Goal: Task Accomplishment & Management: Use online tool/utility

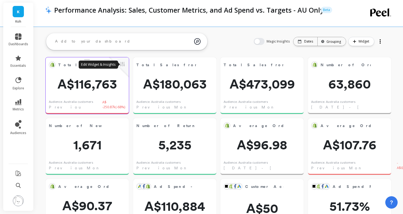
click at [125, 66] on button at bounding box center [122, 65] width 6 height 8
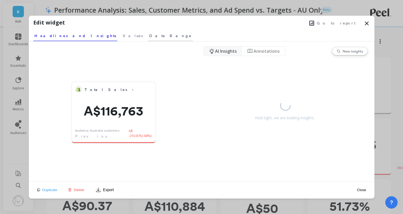
click at [149, 35] on span "Date Range" at bounding box center [170, 35] width 42 height 5
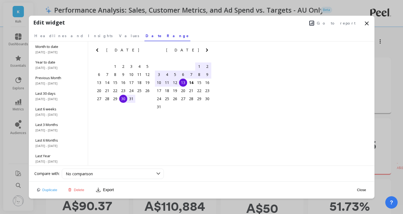
click at [197, 66] on div "1" at bounding box center [199, 66] width 8 height 8
click at [182, 83] on div "13" at bounding box center [183, 82] width 8 height 8
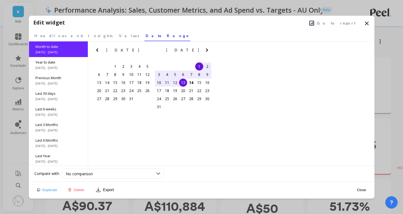
click at [366, 190] on button "Close" at bounding box center [362, 189] width 12 height 5
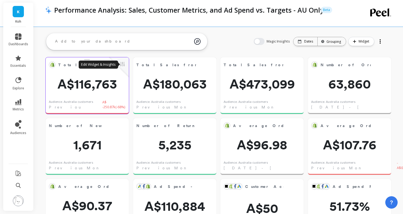
click at [125, 63] on button at bounding box center [122, 65] width 6 height 8
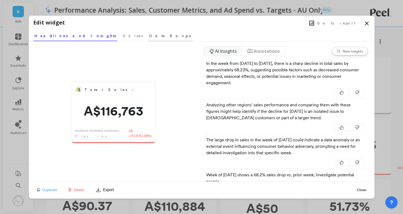
click at [149, 38] on span "Date Range" at bounding box center [170, 35] width 42 height 5
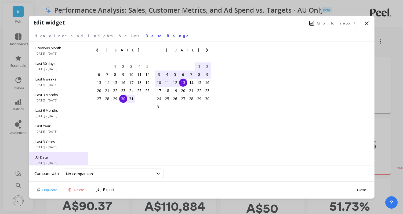
scroll to position [32, 0]
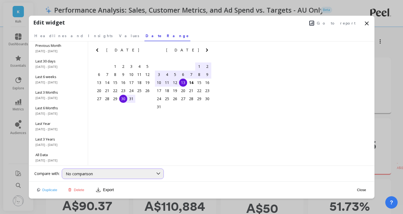
click at [105, 174] on div "No comparison" at bounding box center [110, 173] width 88 height 5
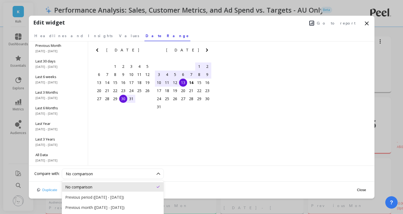
scroll to position [21, 0]
click at [130, 198] on div "Previous period ([DATE] - [DATE])" at bounding box center [112, 196] width 95 height 5
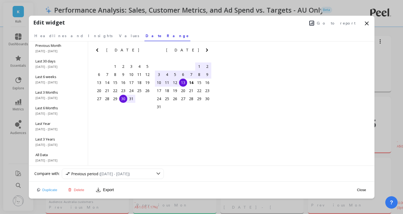
click at [197, 67] on div "1" at bounding box center [199, 66] width 8 height 8
click at [180, 85] on div "13" at bounding box center [183, 82] width 8 height 8
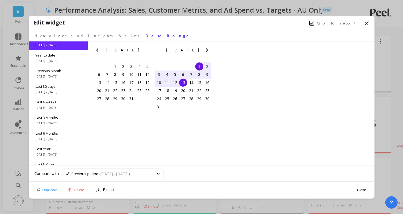
scroll to position [0, 0]
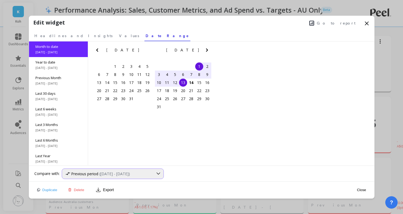
click at [146, 173] on div "Previous period ([DATE] - [DATE])" at bounding box center [110, 173] width 88 height 5
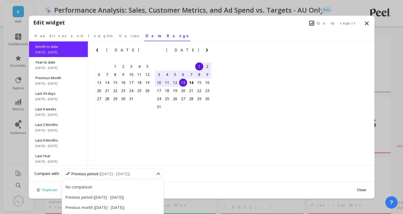
scroll to position [43, 0]
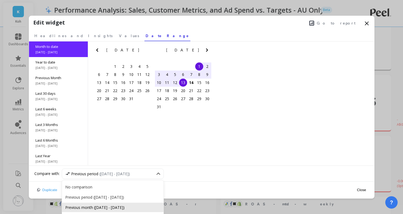
click at [132, 206] on div "Previous month ([DATE] - [DATE])" at bounding box center [112, 207] width 95 height 5
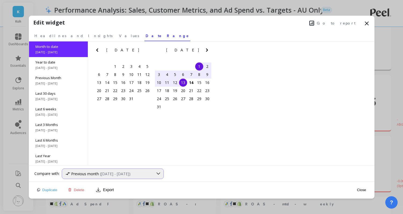
click at [150, 174] on div "Previous month ([DATE] - [DATE])" at bounding box center [110, 173] width 88 height 5
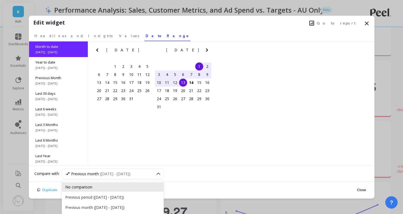
scroll to position [65, 0]
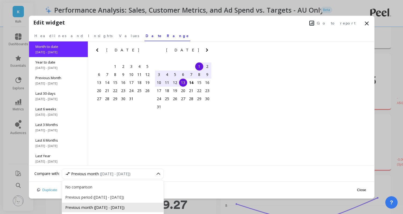
click at [85, 208] on div "Previous month ([DATE] - [DATE])" at bounding box center [112, 207] width 95 height 5
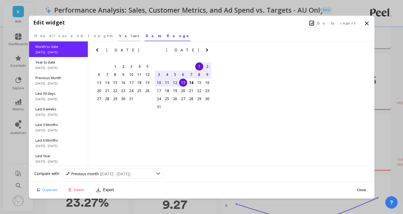
click at [119, 35] on span "Values" at bounding box center [129, 35] width 20 height 5
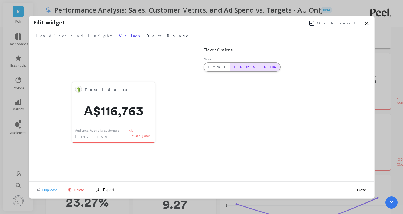
click at [146, 35] on span "Date Range" at bounding box center [167, 35] width 42 height 5
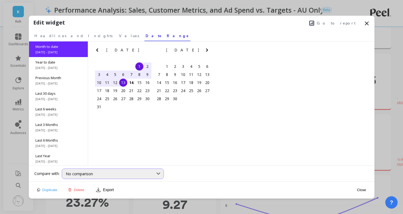
click at [139, 175] on div "No comparison" at bounding box center [110, 173] width 88 height 5
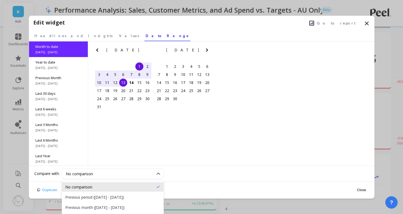
scroll to position [87, 0]
click at [135, 202] on div "Previous month ([DATE] - [DATE])" at bounding box center [113, 206] width 102 height 9
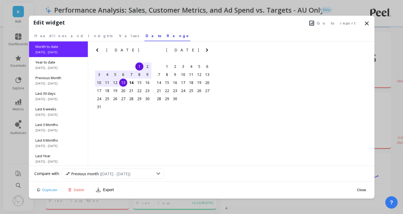
click at [358, 189] on button "Close" at bounding box center [362, 189] width 12 height 5
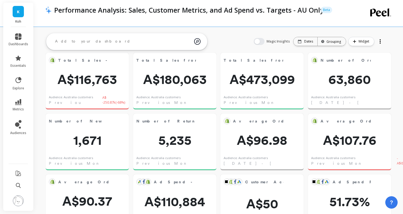
scroll to position [0, 0]
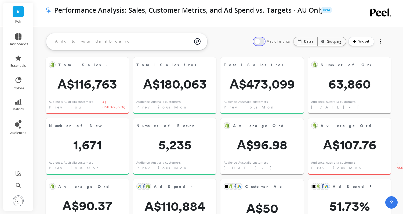
click at [264, 42] on button "button" at bounding box center [259, 41] width 11 height 7
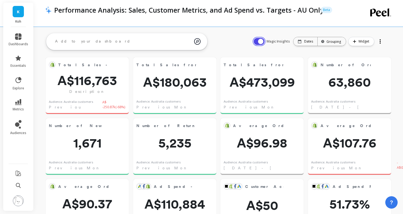
click at [256, 41] on button "button" at bounding box center [259, 41] width 11 height 7
